Goal: Task Accomplishment & Management: Use online tool/utility

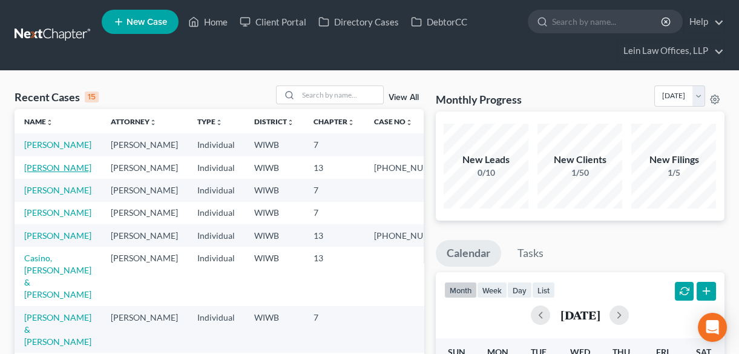
click at [42, 173] on link "[PERSON_NAME]" at bounding box center [57, 167] width 67 height 10
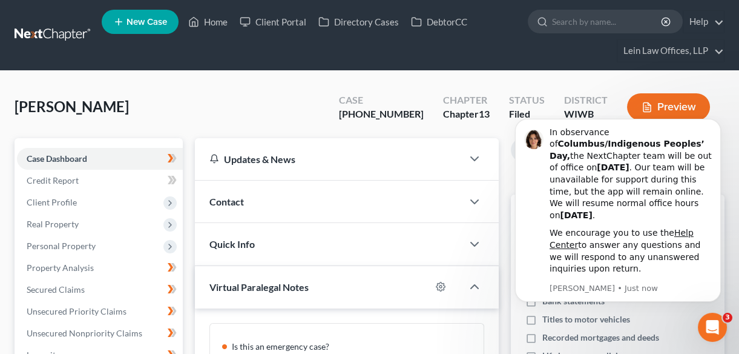
scroll to position [144, 0]
click at [711, 323] on icon "Open Intercom Messenger" at bounding box center [711, 326] width 20 height 20
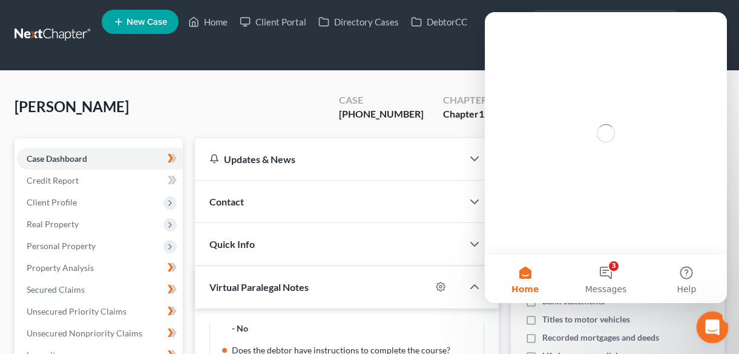
scroll to position [0, 0]
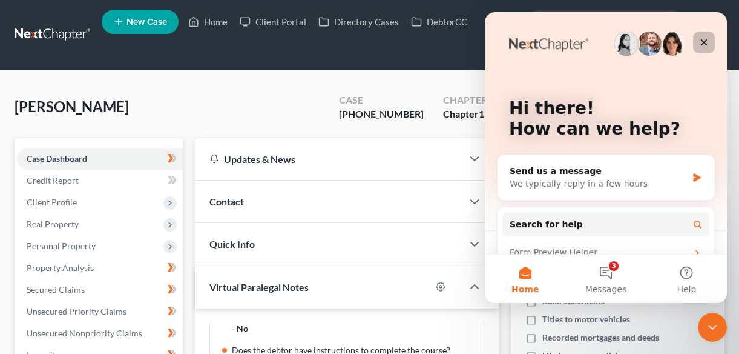
click at [707, 38] on icon "Close" at bounding box center [704, 43] width 10 height 10
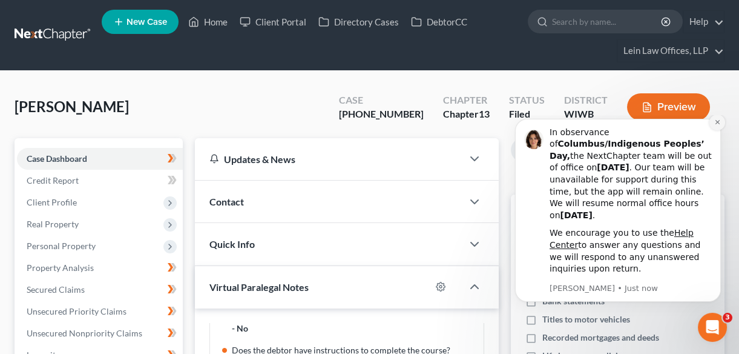
click at [717, 125] on icon "Dismiss notification" at bounding box center [718, 122] width 7 height 7
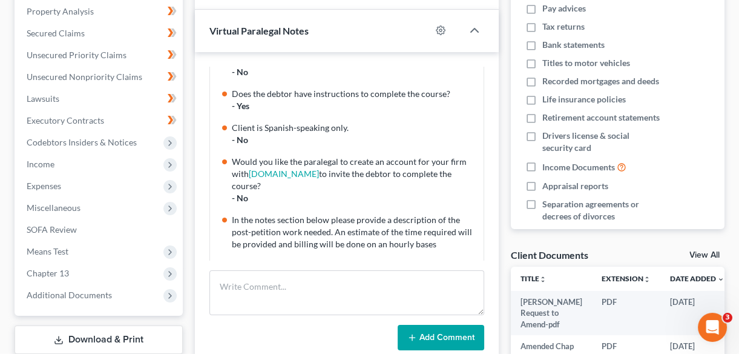
scroll to position [275, 0]
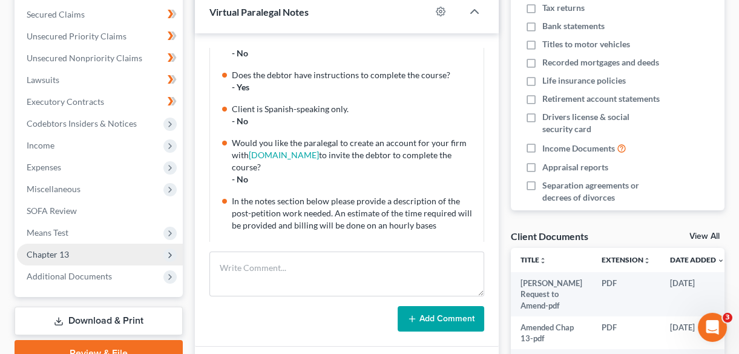
click at [71, 256] on span "Chapter 13" at bounding box center [100, 254] width 166 height 22
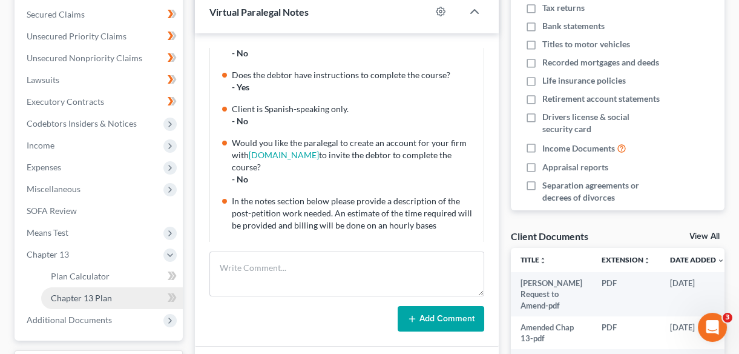
click at [158, 296] on link "Chapter 13 Plan" at bounding box center [112, 298] width 142 height 22
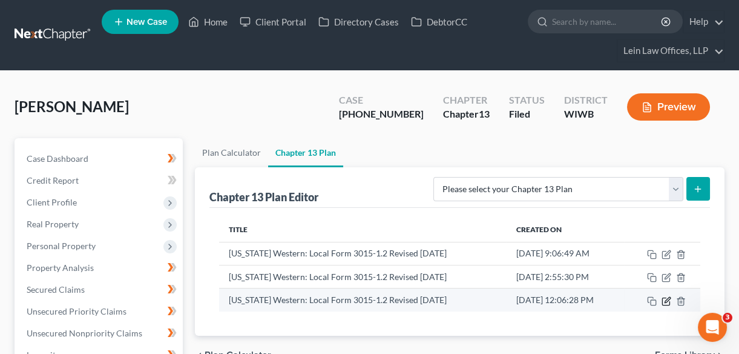
click at [666, 300] on icon "button" at bounding box center [667, 301] width 10 height 10
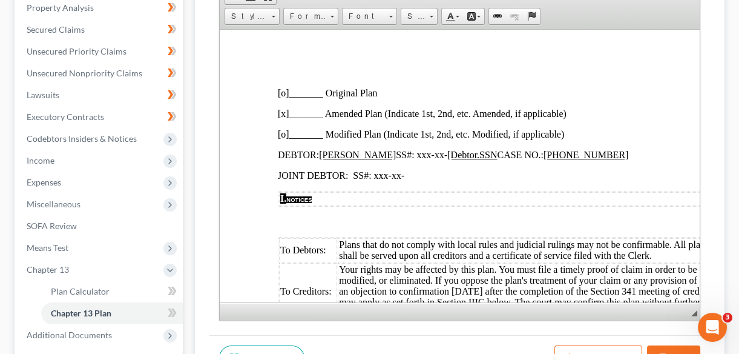
scroll to position [157, 0]
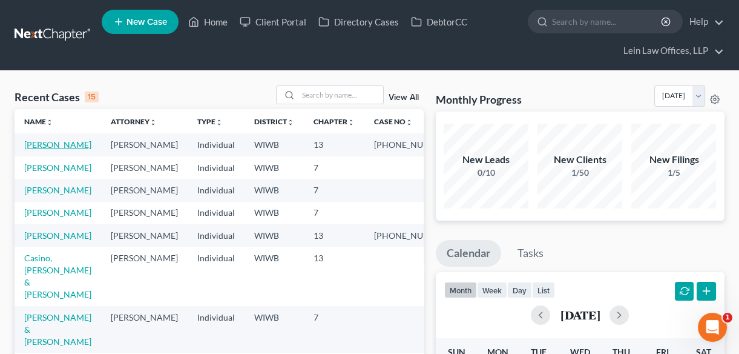
click at [39, 147] on link "[PERSON_NAME]" at bounding box center [57, 144] width 67 height 10
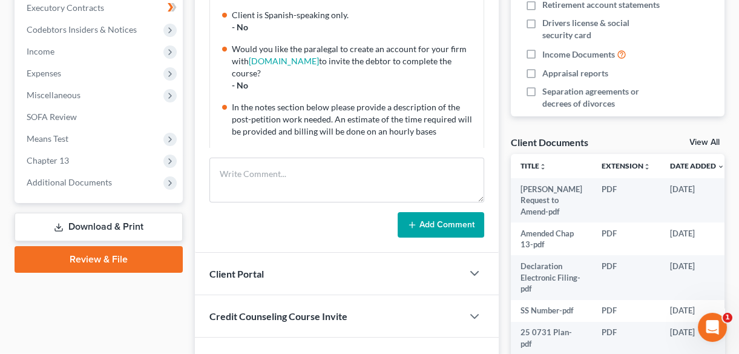
scroll to position [385, 0]
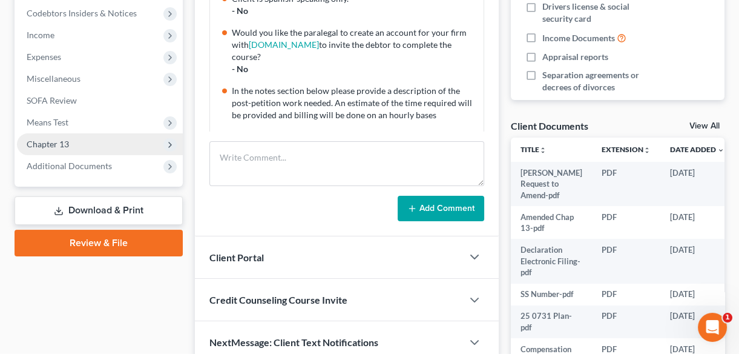
click at [170, 143] on icon at bounding box center [170, 145] width 10 height 10
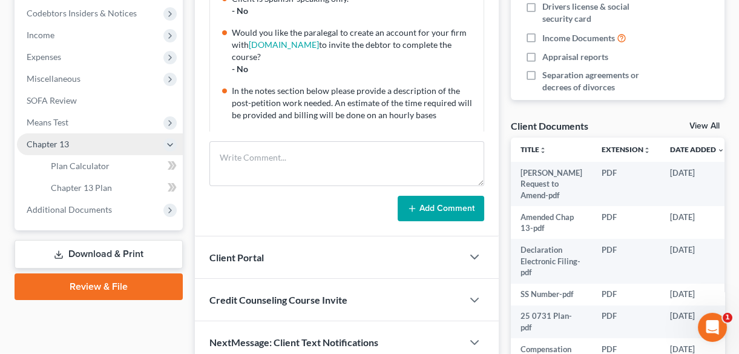
click at [172, 181] on div "New" at bounding box center [165, 178] width 24 height 20
click at [173, 187] on icon at bounding box center [172, 187] width 9 height 15
click at [100, 187] on span "Chapter 13 Plan" at bounding box center [81, 187] width 61 height 10
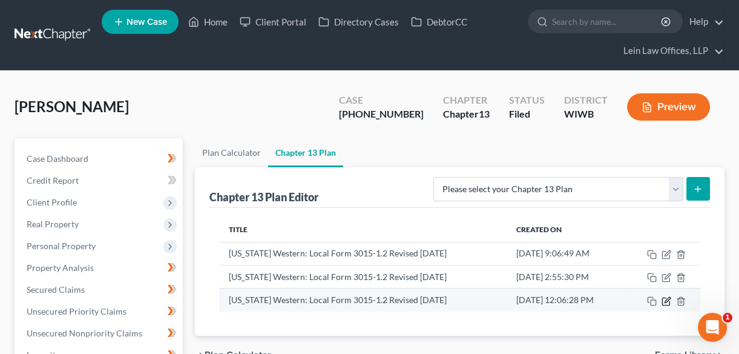
click at [664, 300] on icon "button" at bounding box center [667, 301] width 10 height 10
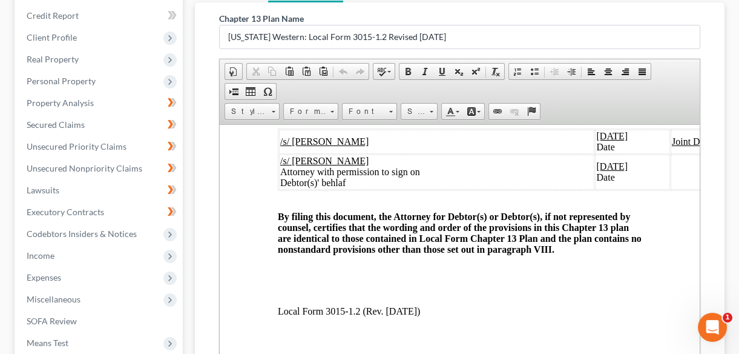
scroll to position [2918, 0]
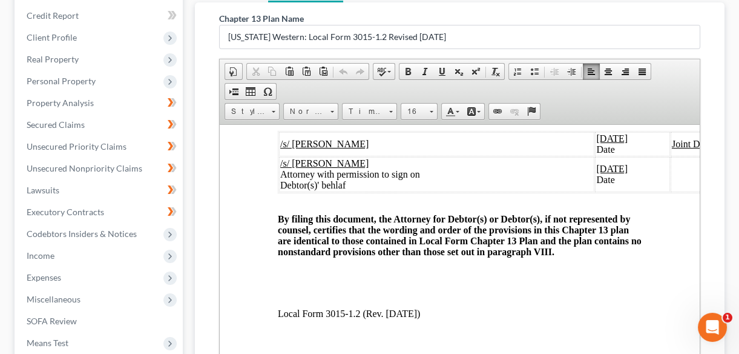
drag, startPoint x: 405, startPoint y: 260, endPoint x: 277, endPoint y: 253, distance: 127.4
click at [369, 148] on u "/s/ [PERSON_NAME]" at bounding box center [324, 143] width 88 height 10
drag, startPoint x: 345, startPoint y: 280, endPoint x: 287, endPoint y: 281, distance: 57.5
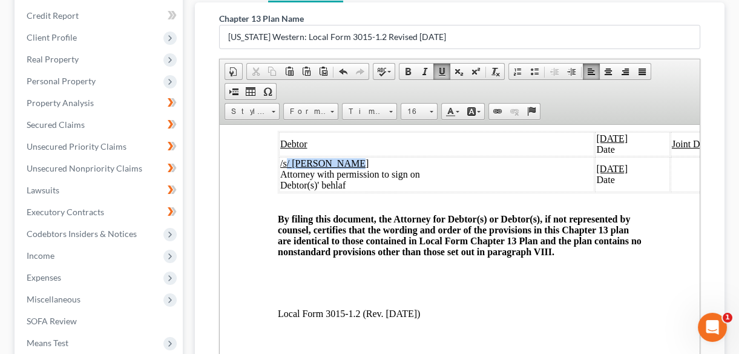
click at [287, 168] on u "/s/ [PERSON_NAME]" at bounding box center [324, 162] width 88 height 10
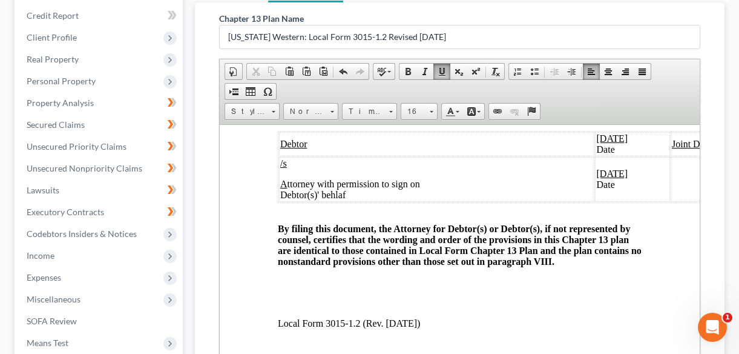
click at [289, 201] on td "/s ​A ttorney with permission to sign on Debtor(s)' behlaf" at bounding box center [437, 178] width 316 height 45
drag, startPoint x: 285, startPoint y: 305, endPoint x: 265, endPoint y: 307, distance: 20.1
click at [497, 168] on p "/s" at bounding box center [436, 162] width 313 height 11
click at [343, 72] on span at bounding box center [344, 72] width 10 height 10
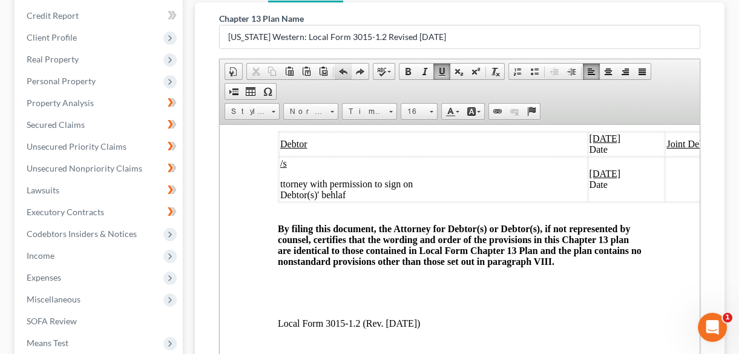
click at [343, 72] on span at bounding box center [344, 72] width 10 height 10
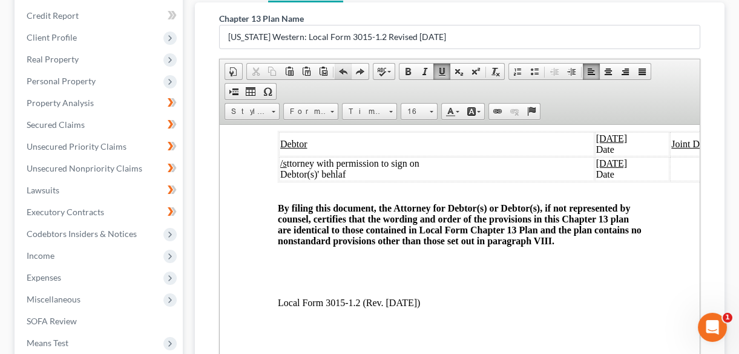
click at [343, 72] on span at bounding box center [344, 72] width 10 height 10
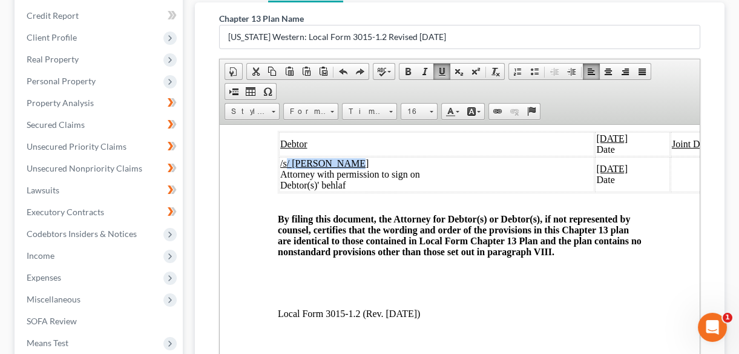
click at [353, 191] on td "/s/ Matthew Lein Attorney with permission to sign on Debtor(s)' behlaf" at bounding box center [437, 173] width 316 height 35
click at [345, 71] on span at bounding box center [344, 72] width 10 height 10
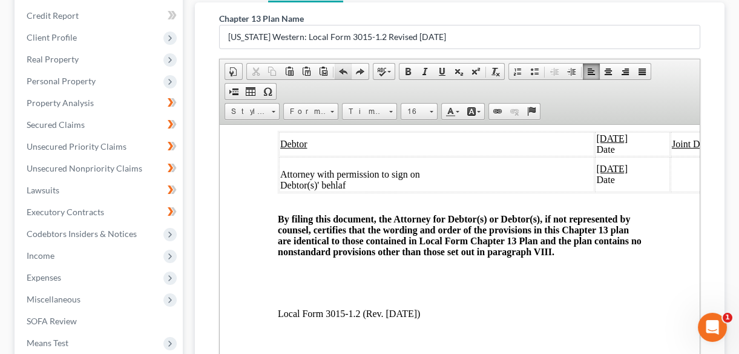
click at [345, 71] on span at bounding box center [344, 72] width 10 height 10
click at [351, 191] on td "/s/ Matthew Lein Attorney with permission to sign on Debtor(s)' behlaf" at bounding box center [437, 173] width 316 height 35
click at [281, 168] on u "/" at bounding box center [281, 162] width 2 height 10
drag, startPoint x: 676, startPoint y: 262, endPoint x: 623, endPoint y: 274, distance: 54.1
click at [623, 156] on tr "Debtor 10/13/2025 Date Joint Debtor 10/13/2025 Date" at bounding box center [569, 143] width 580 height 24
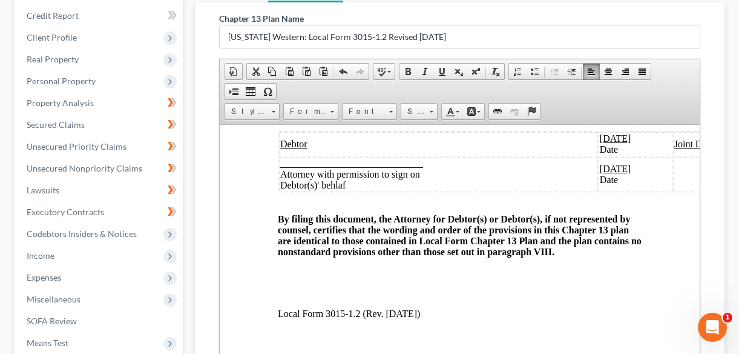
drag, startPoint x: 592, startPoint y: 256, endPoint x: 637, endPoint y: 255, distance: 45.4
click at [637, 156] on td "10/13/2025 Date" at bounding box center [636, 143] width 74 height 24
click at [636, 156] on td "10/13/2025 Date" at bounding box center [636, 143] width 74 height 24
click at [600, 143] on u "1" at bounding box center [602, 138] width 5 height 10
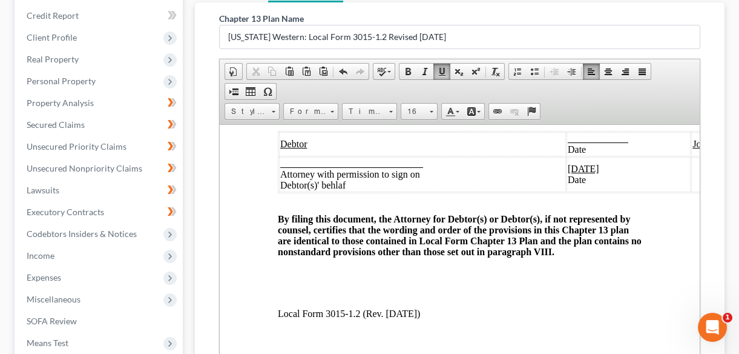
click at [600, 173] on u "[DATE]" at bounding box center [583, 168] width 31 height 10
click at [573, 173] on u "1" at bounding box center [570, 168] width 5 height 10
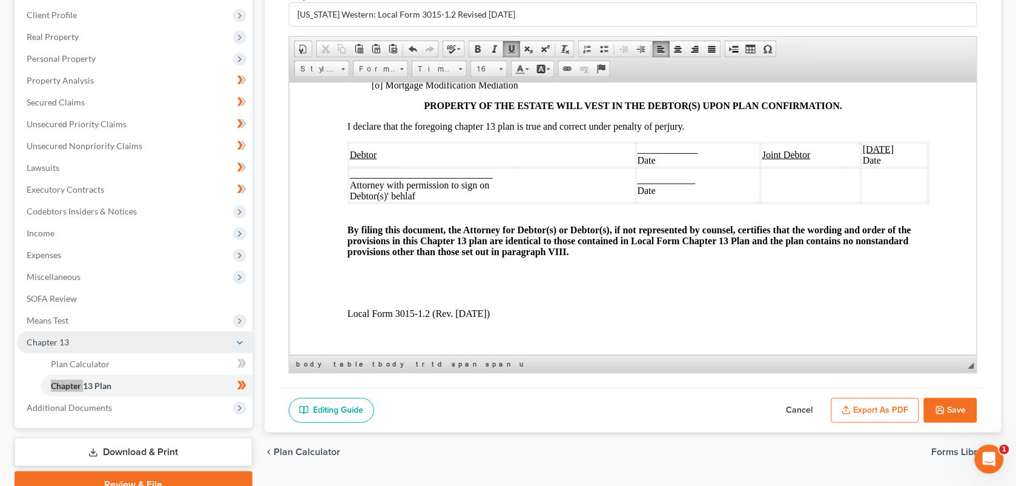
scroll to position [2432, 0]
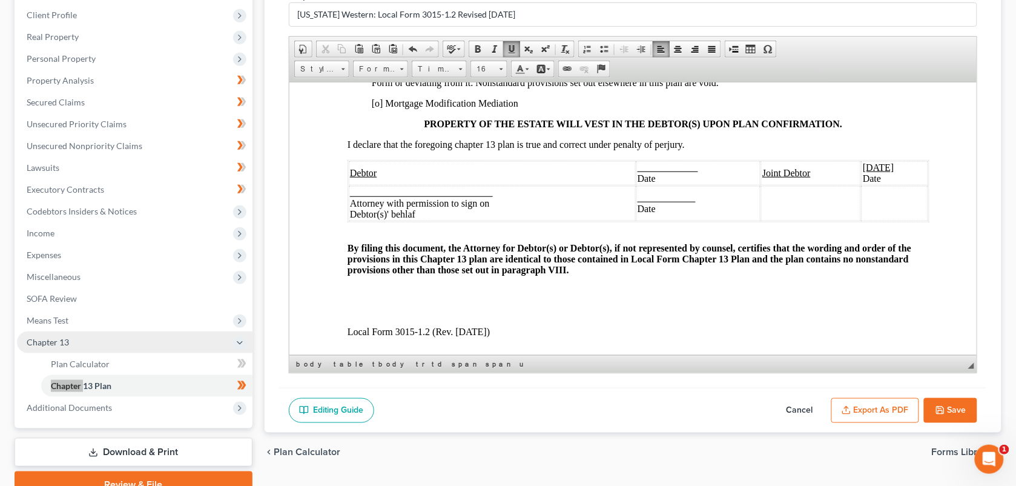
drag, startPoint x: 756, startPoint y: 234, endPoint x: 905, endPoint y: 234, distance: 148.4
click at [747, 185] on tr "Debtor Date Joint Debtor 10/13/2025 Date" at bounding box center [638, 172] width 580 height 24
drag, startPoint x: 885, startPoint y: 248, endPoint x: 960, endPoint y: 248, distance: 75.7
click at [747, 220] on td at bounding box center [901, 202] width 51 height 35
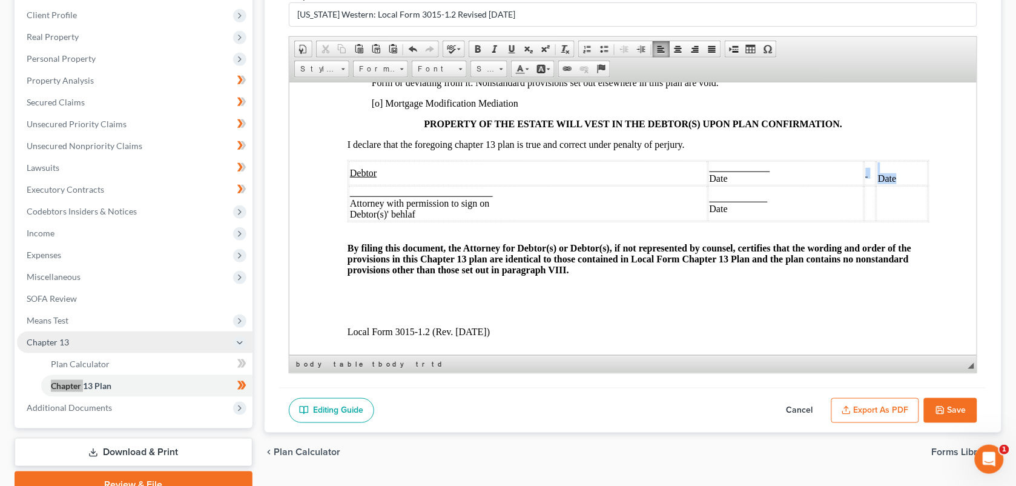
drag, startPoint x: 901, startPoint y: 242, endPoint x: 862, endPoint y: 242, distance: 38.2
click at [747, 185] on tr "Debtor Date Date" at bounding box center [638, 172] width 580 height 24
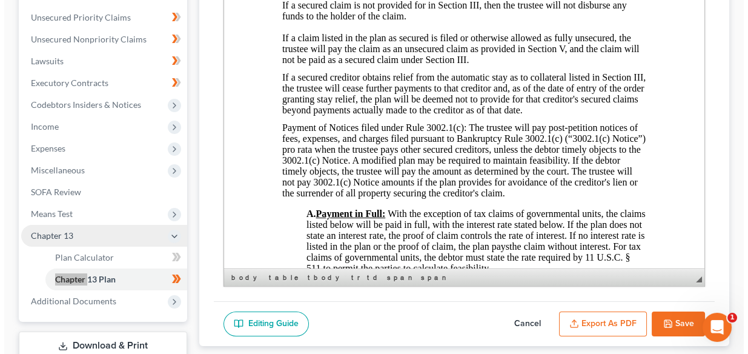
scroll to position [375, 0]
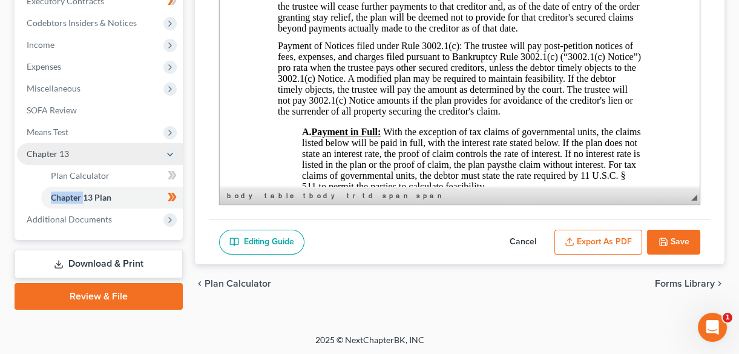
click at [594, 236] on button "Export as PDF" at bounding box center [599, 242] width 88 height 25
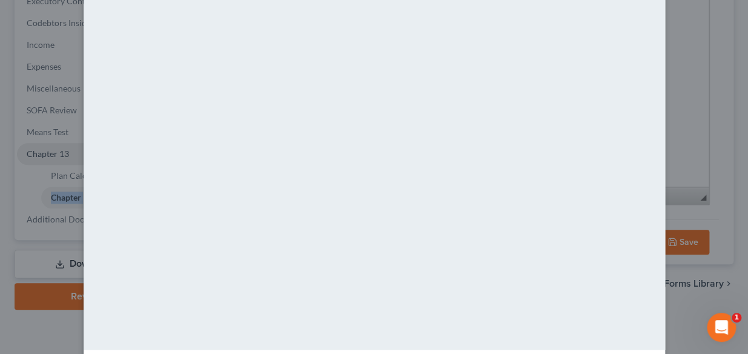
scroll to position [153, 0]
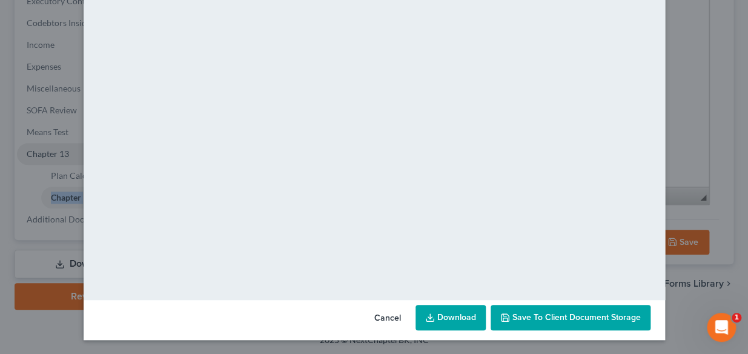
click at [459, 315] on link "Download" at bounding box center [450, 317] width 70 height 25
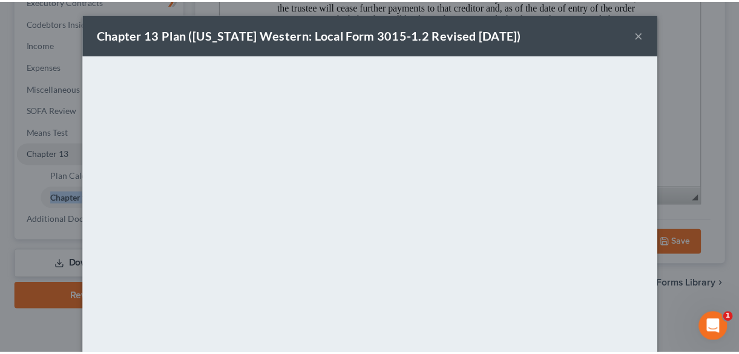
scroll to position [0, 0]
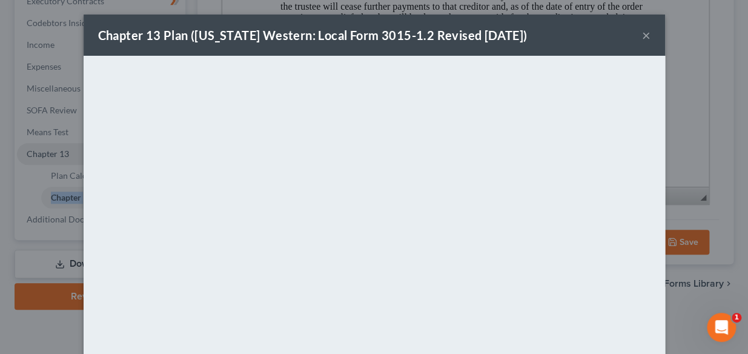
click at [642, 32] on button "×" at bounding box center [646, 35] width 8 height 15
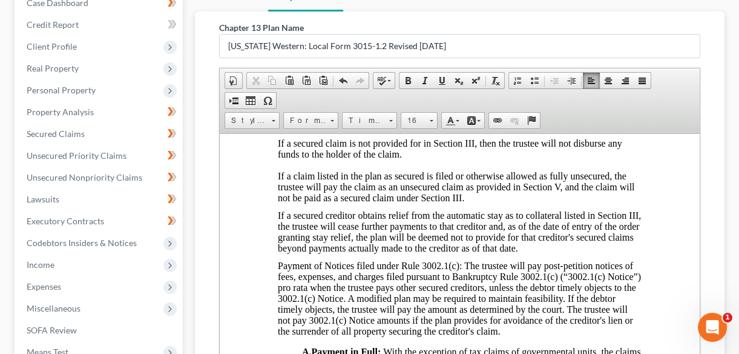
scroll to position [101, 0]
